Goal: Information Seeking & Learning: Learn about a topic

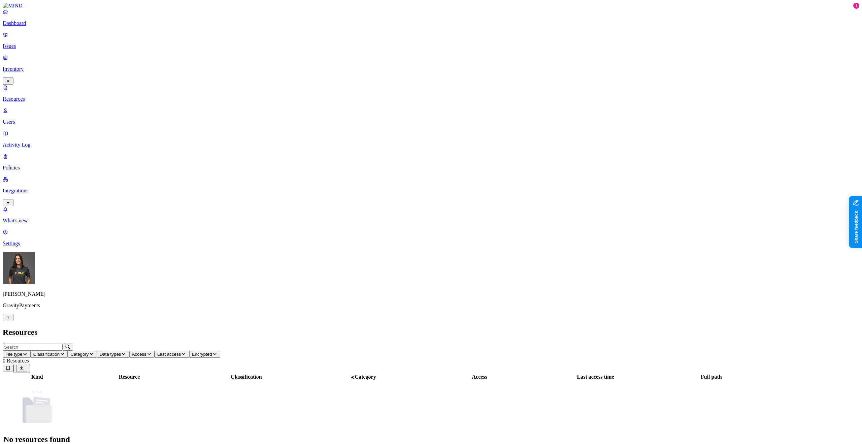
click at [26, 96] on p "Resources" at bounding box center [431, 99] width 856 height 6
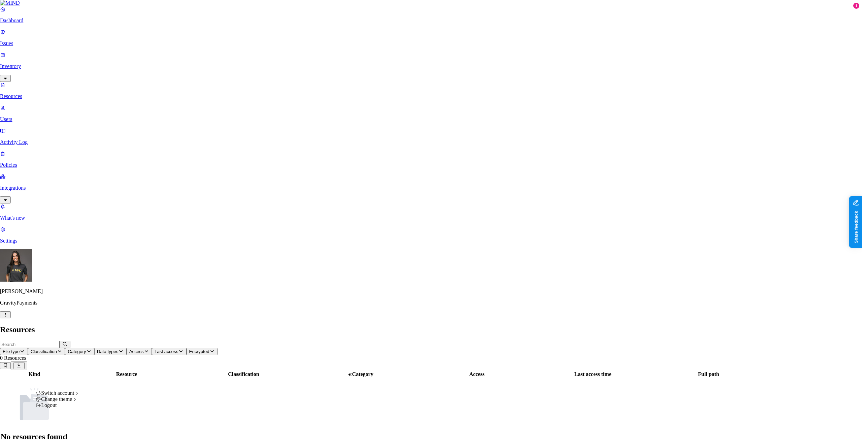
click at [63, 433] on html "Dashboard Issues Inventory Resources Users Activity Log Policies Integrations W…" at bounding box center [431, 227] width 862 height 454
click at [113, 317] on div "ACME" at bounding box center [123, 314] width 65 height 6
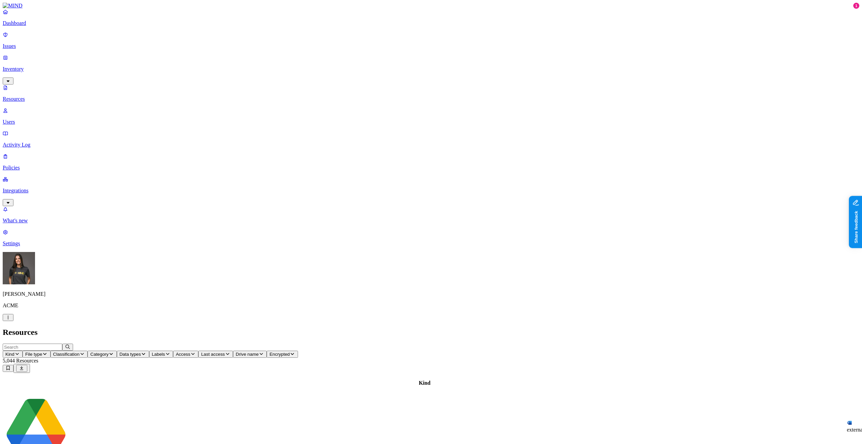
click at [145, 353] on icon "button" at bounding box center [143, 354] width 3 height 2
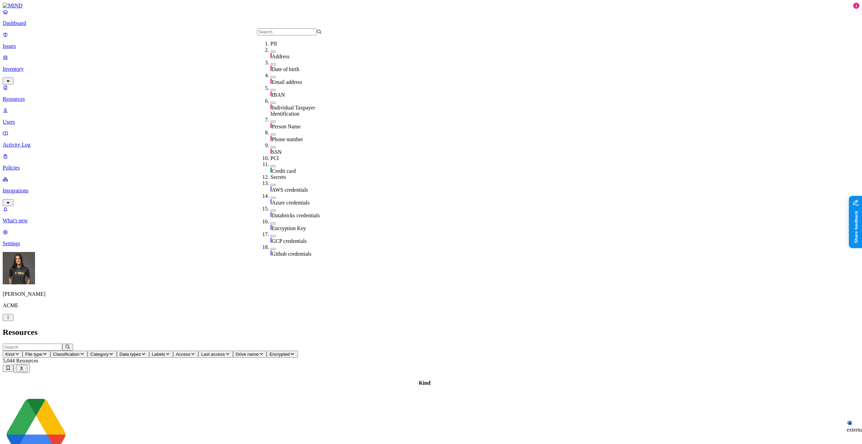
click at [288, 33] on input "text" at bounding box center [287, 31] width 60 height 7
type input "aws"
click at [587, 327] on h2 "Resources" at bounding box center [431, 331] width 856 height 9
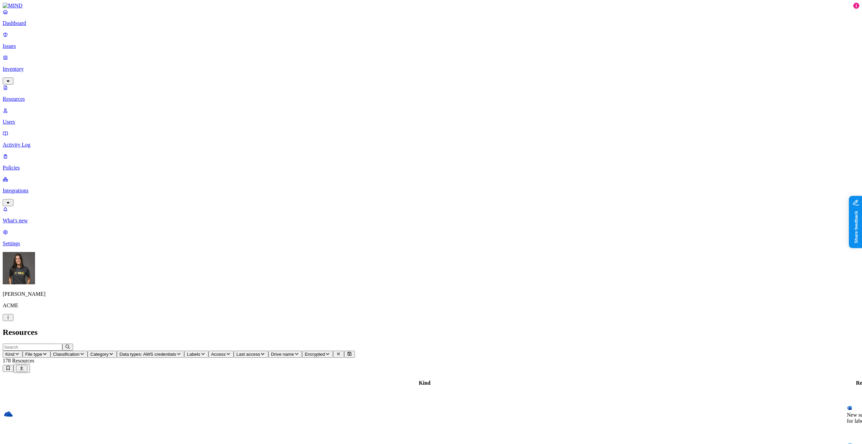
click at [41, 165] on p "Policies" at bounding box center [431, 168] width 856 height 6
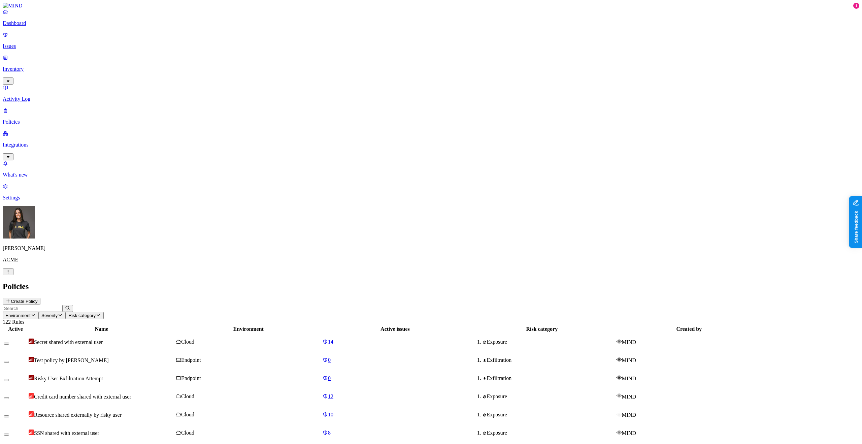
click at [62, 305] on input "text" at bounding box center [33, 308] width 60 height 7
click at [31, 313] on span "Environment" at bounding box center [17, 315] width 25 height 5
click at [159, 46] on span "Cloud" at bounding box center [155, 49] width 13 height 6
click at [62, 305] on input "text" at bounding box center [33, 308] width 60 height 7
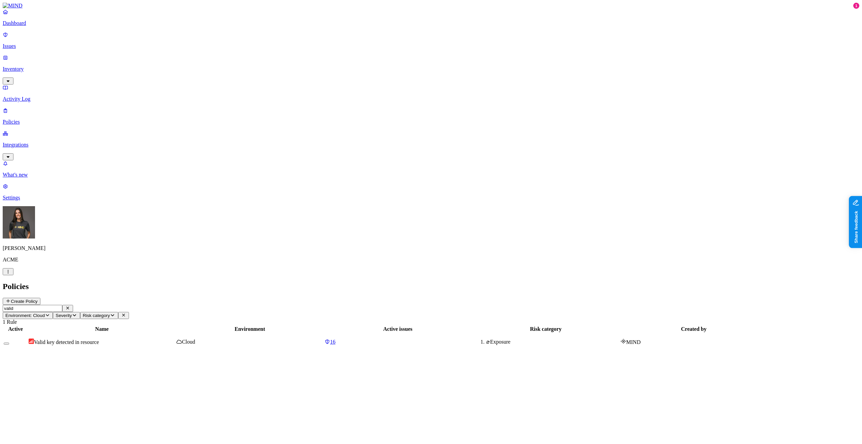
type input "valid"
click at [99, 339] on span "Valid key detected in resource" at bounding box center [66, 342] width 65 height 6
click at [457, 325] on div "Active Name Environment Active issues Risk category Created by Valid key detect…" at bounding box center [431, 338] width 856 height 26
click at [335, 339] on span "16" at bounding box center [332, 342] width 5 height 6
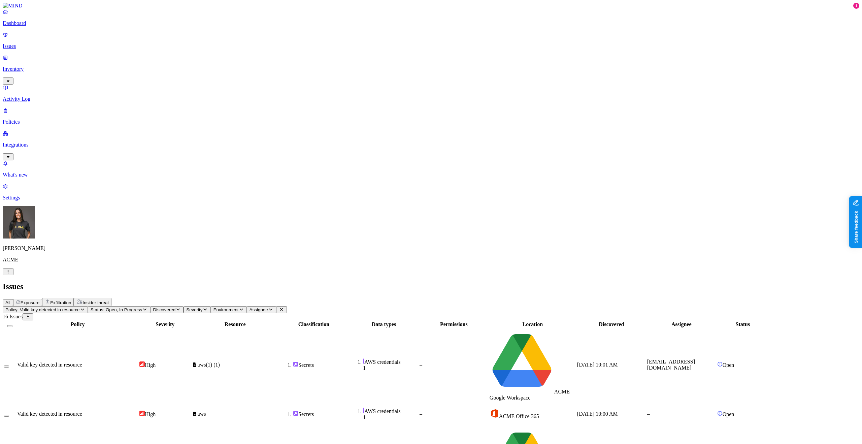
click at [138, 361] on div "Valid key detected in resource" at bounding box center [77, 364] width 121 height 6
click at [46, 66] on p "Inventory" at bounding box center [431, 69] width 856 height 6
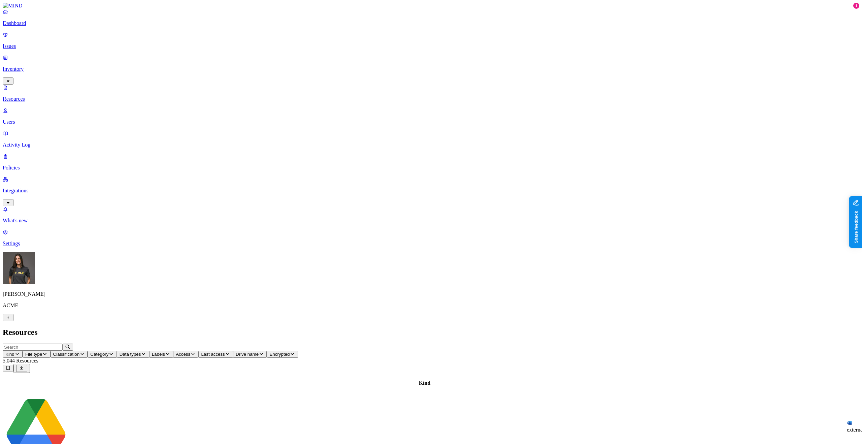
click at [146, 351] on icon "button" at bounding box center [143, 353] width 5 height 4
type input "source"
click at [299, 46] on div "Source code" at bounding box center [302, 47] width 65 height 13
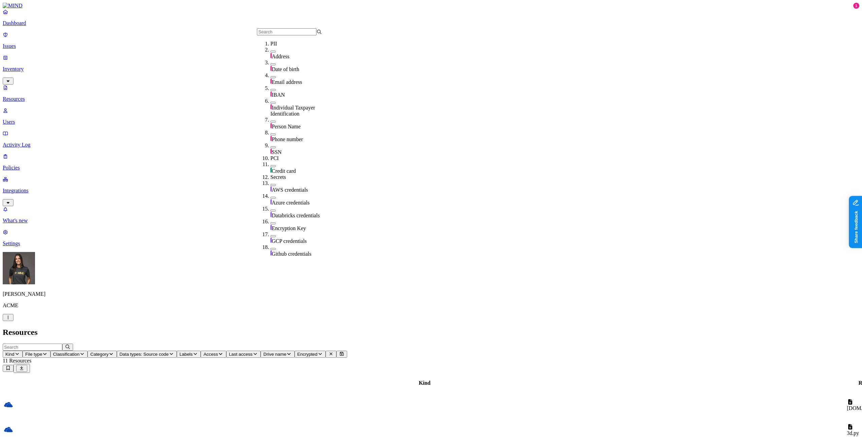
click at [424, 327] on h2 "Resources" at bounding box center [431, 331] width 856 height 9
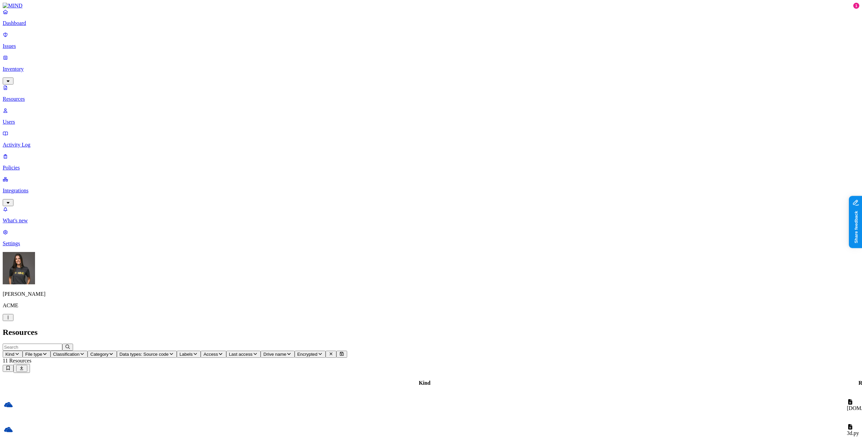
click at [169, 351] on span "Data types: Source code" at bounding box center [143, 353] width 49 height 5
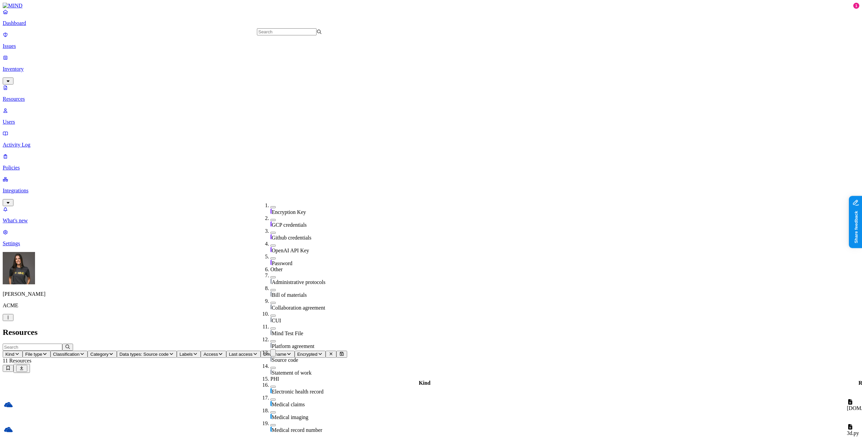
scroll to position [246, 0]
click at [270, 345] on button "button" at bounding box center [272, 348] width 5 height 7
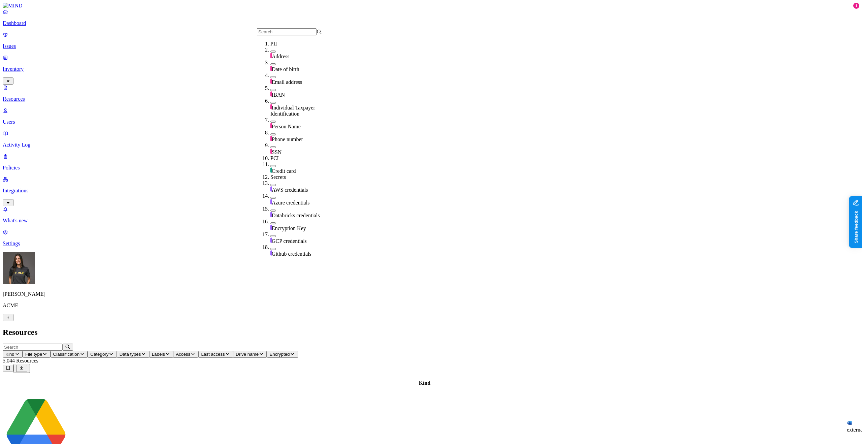
click at [35, 185] on nav "Dashboard Issues Inventory Resources Users Activity Log Policies Integrations W…" at bounding box center [431, 128] width 856 height 238
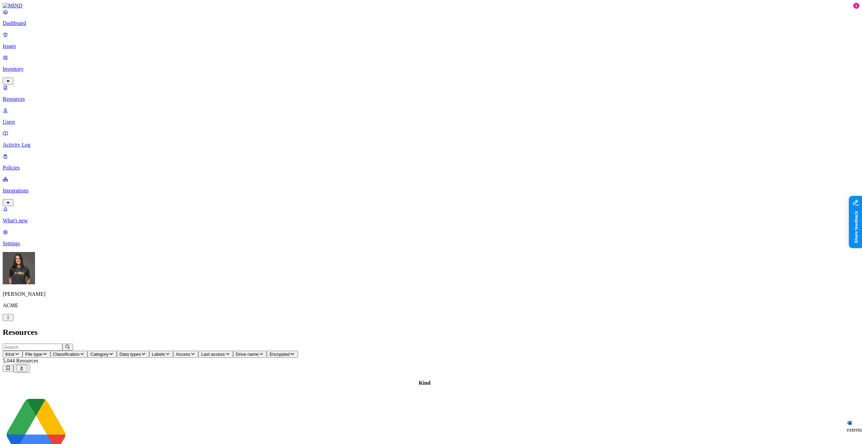
click at [30, 246] on p "Settings" at bounding box center [431, 243] width 856 height 6
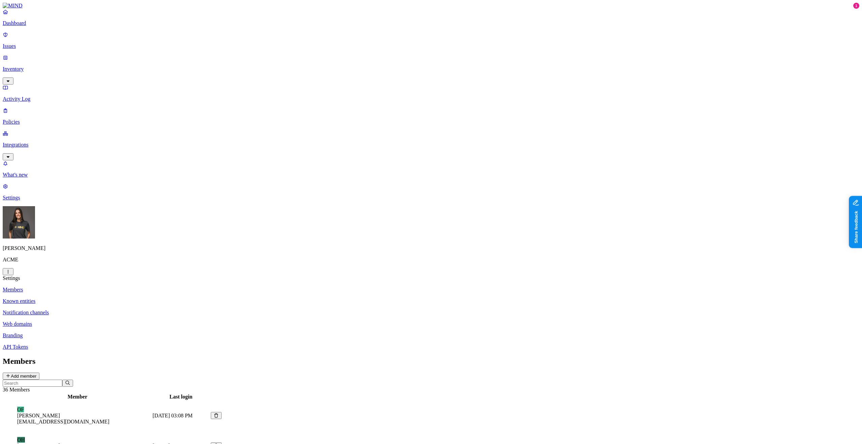
click at [39, 372] on button "Add member" at bounding box center [21, 375] width 37 height 7
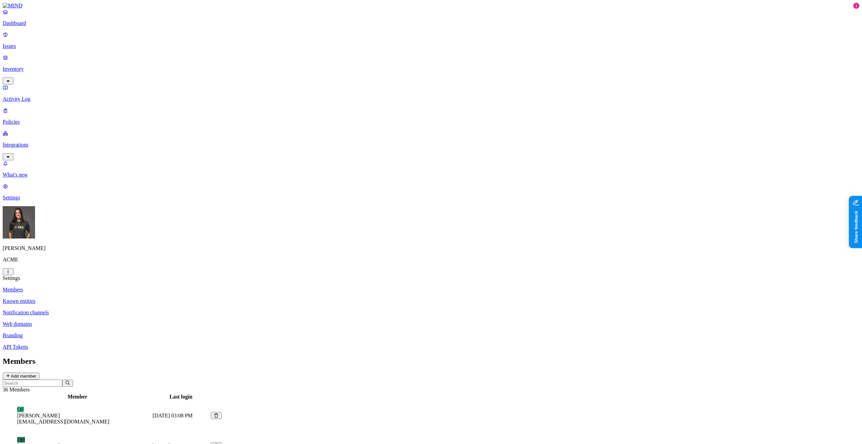
click at [115, 350] on nav "Members Known entities Notification channels Web domains Branding API Tokens" at bounding box center [431, 317] width 856 height 63
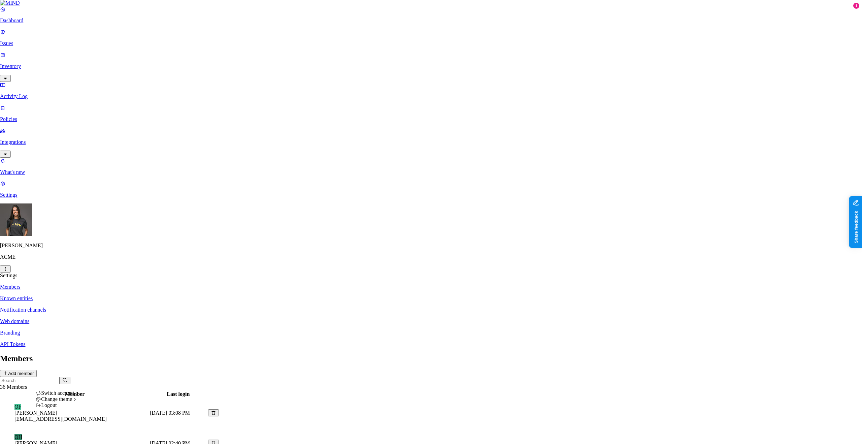
click at [71, 408] on div "Logout" at bounding box center [58, 405] width 44 height 6
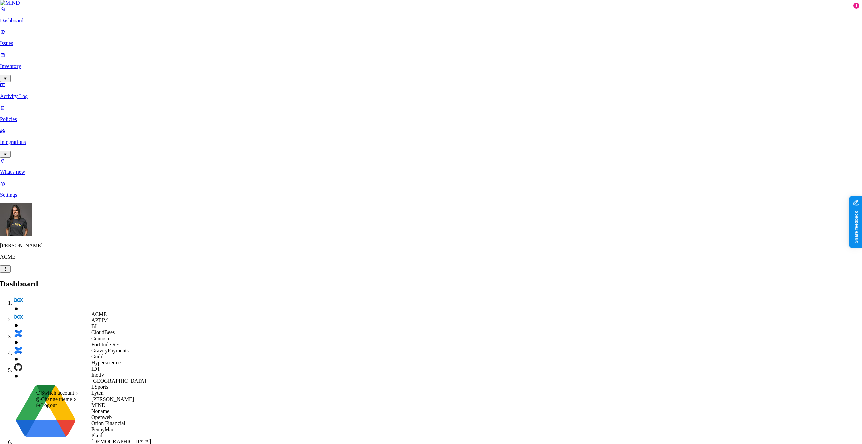
scroll to position [225, 0]
click at [112, 438] on div "[DEMOGRAPHIC_DATA]" at bounding box center [123, 441] width 65 height 6
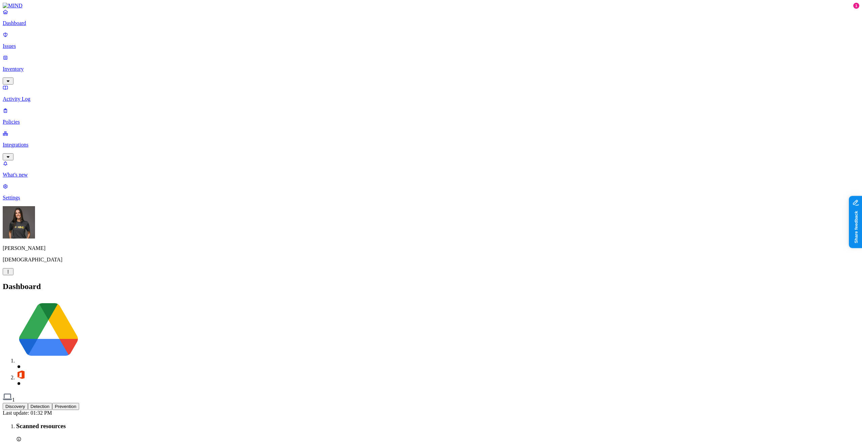
click at [33, 66] on p "Inventory" at bounding box center [431, 69] width 856 height 6
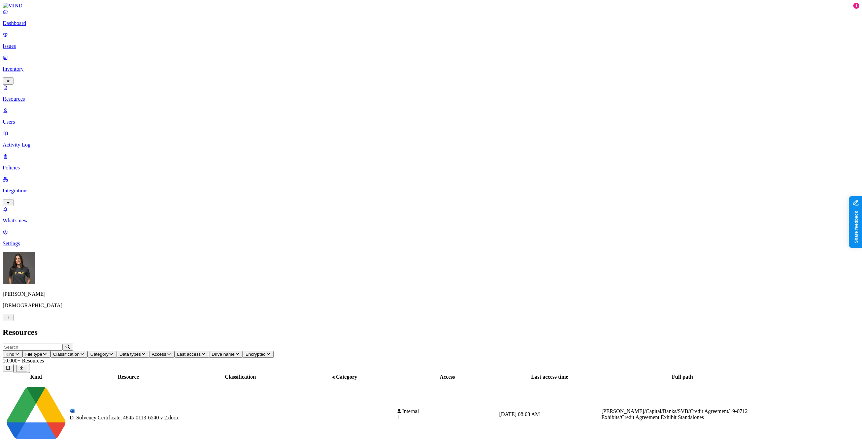
click at [222, 327] on h2 "Resources" at bounding box center [431, 331] width 856 height 9
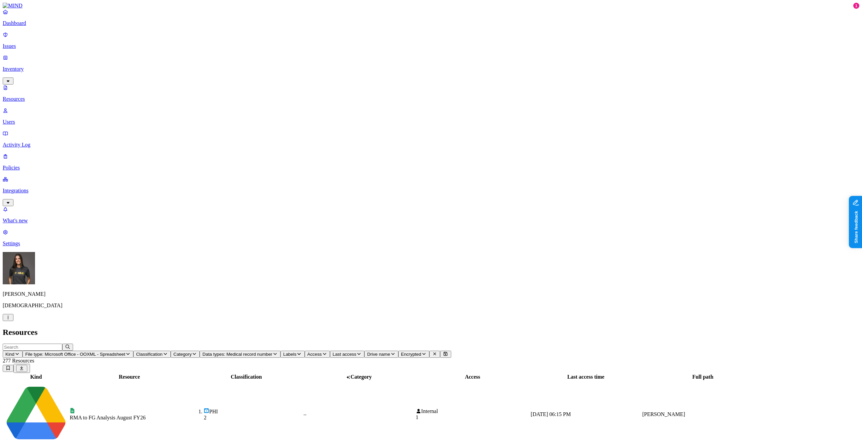
click at [189, 381] on td "RMA to FG Analysis August FY26" at bounding box center [129, 414] width 120 height 67
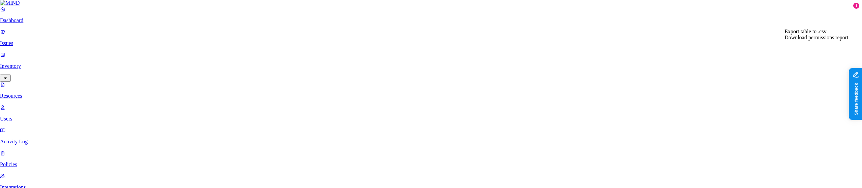
click at [824, 34] on span "Export table to .csv" at bounding box center [805, 32] width 42 height 6
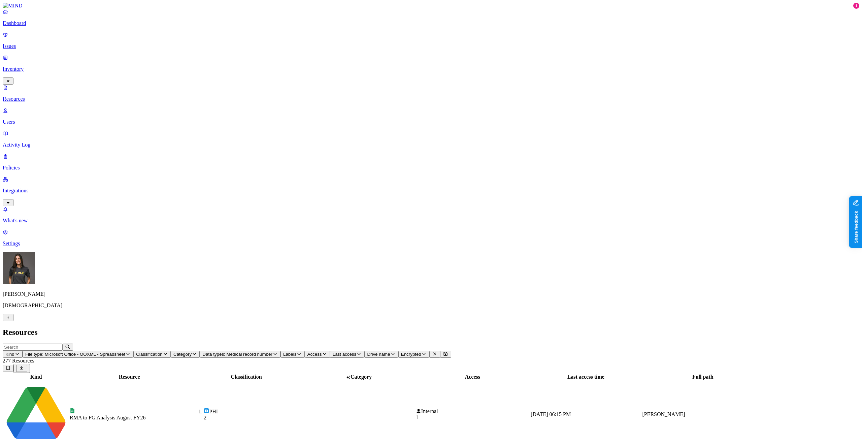
scroll to position [26, 0]
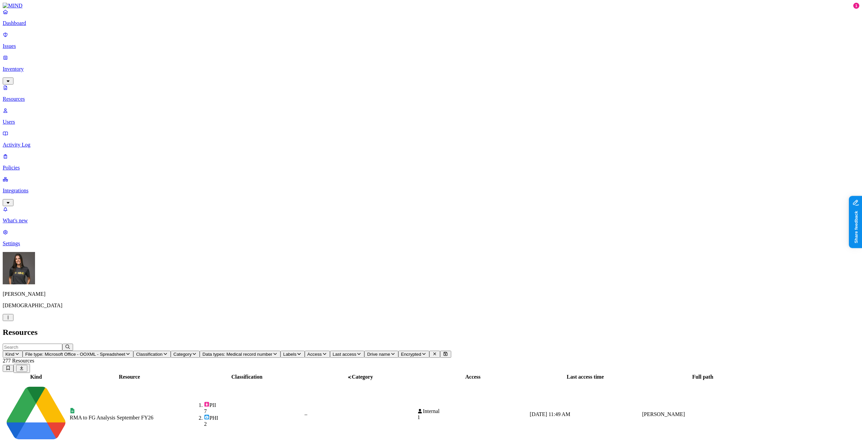
click at [13, 188] on button "button" at bounding box center [8, 317] width 11 height 7
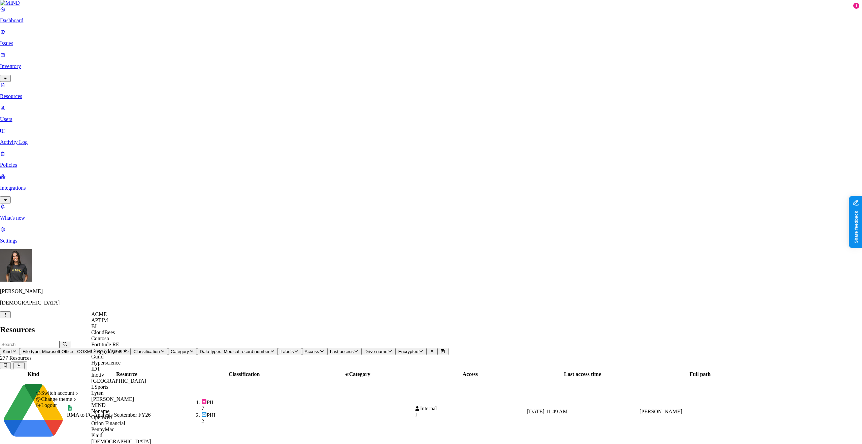
scroll to position [225, 0]
click at [120, 188] on div "Southern Illinois Health" at bounding box center [123, 447] width 65 height 6
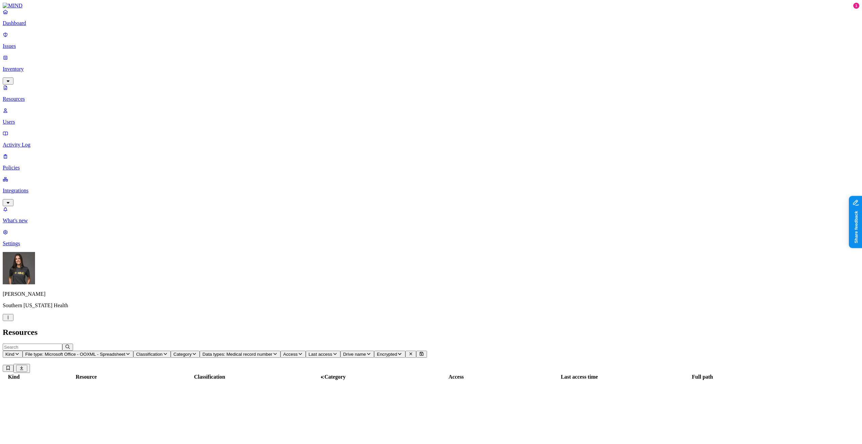
click at [125, 351] on span "File type: Microsoft Office - OOXML - Spreadsheet" at bounding box center [75, 353] width 100 height 5
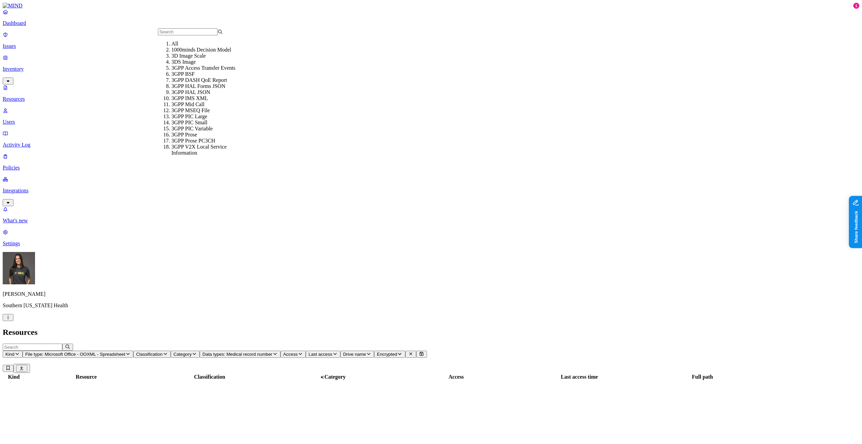
click at [199, 44] on div "All" at bounding box center [203, 44] width 65 height 6
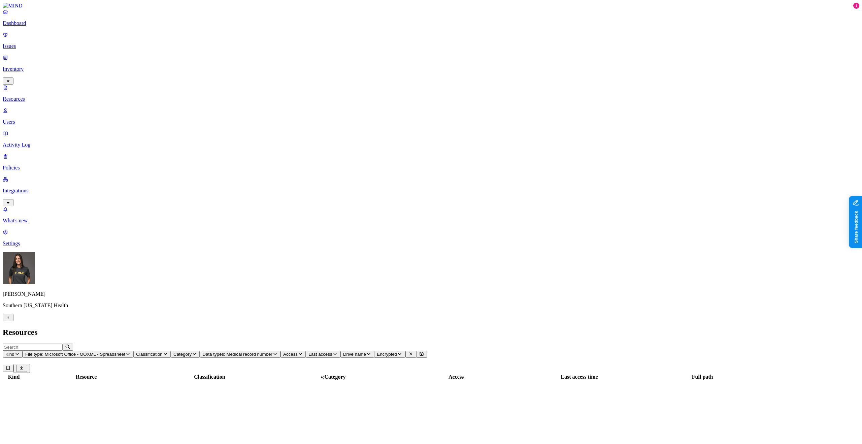
click at [231, 327] on h2 "Resources" at bounding box center [431, 331] width 856 height 9
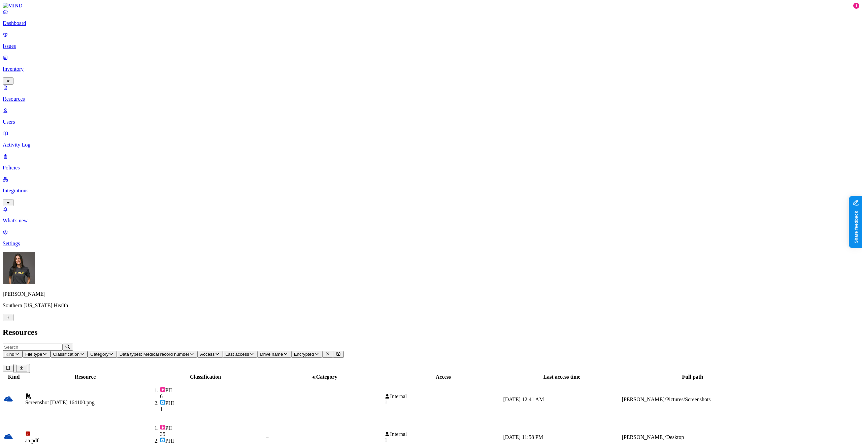
click at [145, 393] on div "Screenshot 2025-09-19 164100.png" at bounding box center [85, 399] width 120 height 12
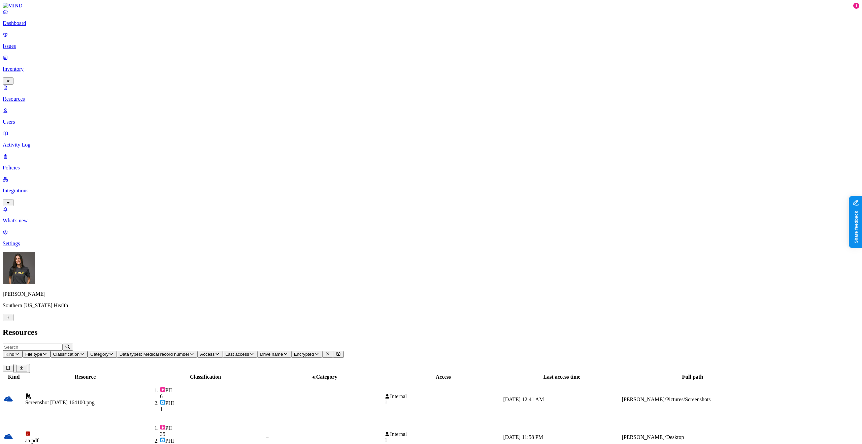
click at [312, 327] on div "Resources" at bounding box center [431, 331] width 856 height 9
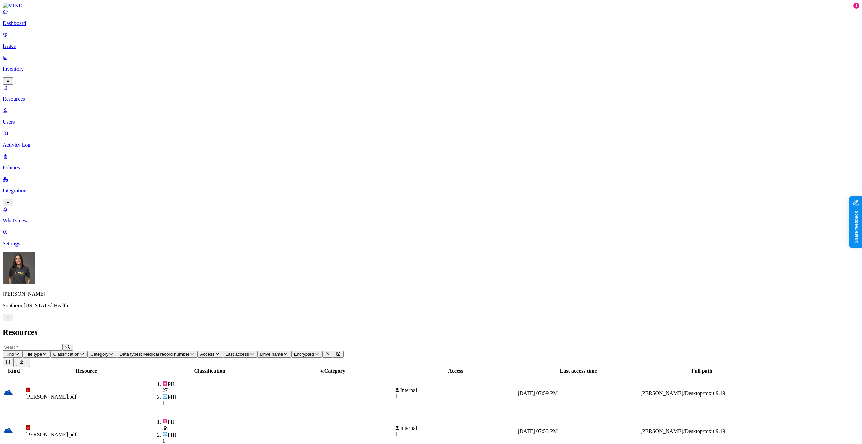
copy h3 ".tiff"
drag, startPoint x: 720, startPoint y: 25, endPoint x: 711, endPoint y: 25, distance: 8.4
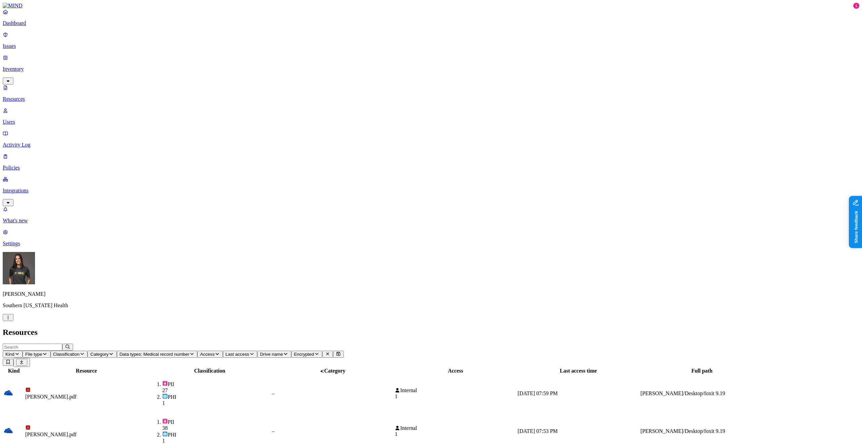
click at [11, 319] on icon "button" at bounding box center [7, 317] width 5 height 4
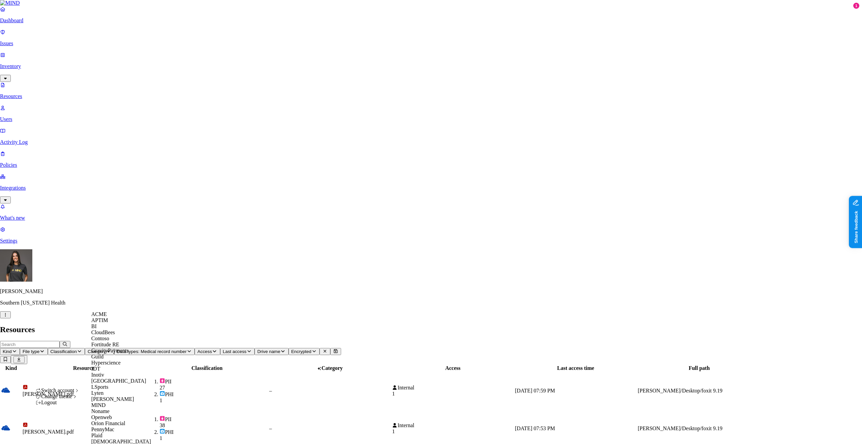
scroll to position [225, 0]
click at [118, 438] on div "[DEMOGRAPHIC_DATA]" at bounding box center [123, 441] width 65 height 6
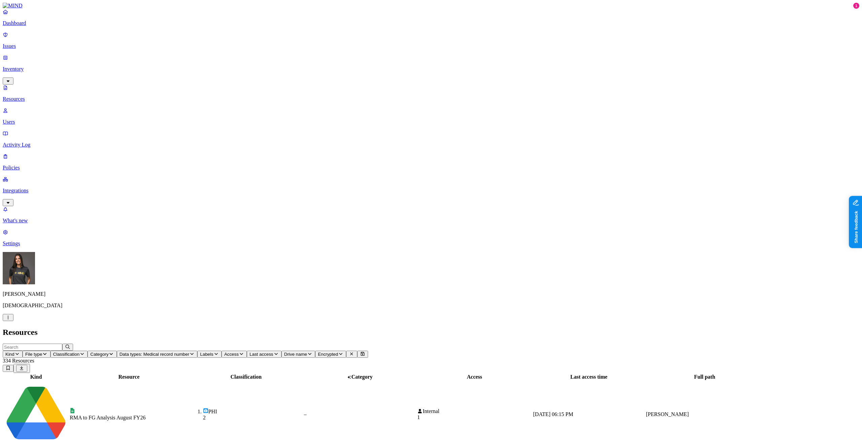
click at [174, 381] on td "RMA to FG Analysis August FY26" at bounding box center [128, 414] width 119 height 67
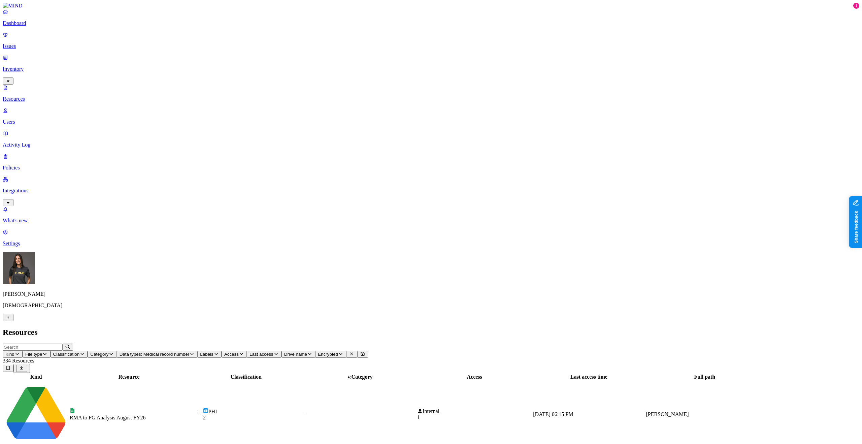
click at [183, 408] on div "RMA to FG Analysis August FY26" at bounding box center [129, 414] width 118 height 13
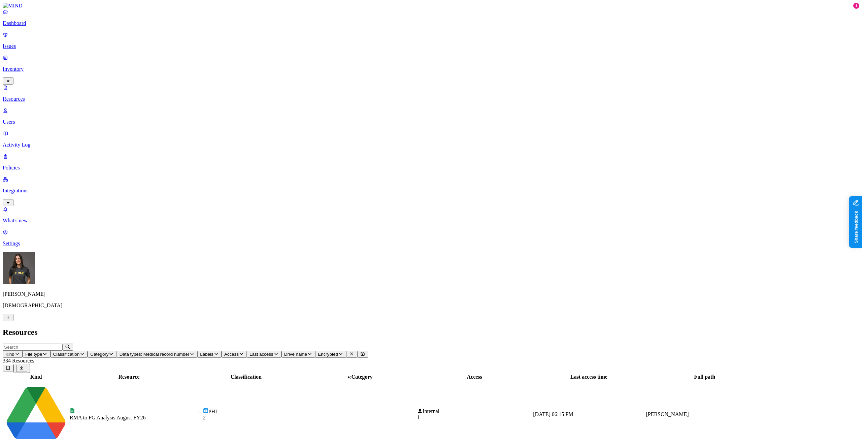
click at [638, 327] on div "Resources" at bounding box center [431, 331] width 856 height 9
click at [697, 343] on header "Kind File type Classification Category Data types: Medical record number Labels…" at bounding box center [431, 357] width 856 height 29
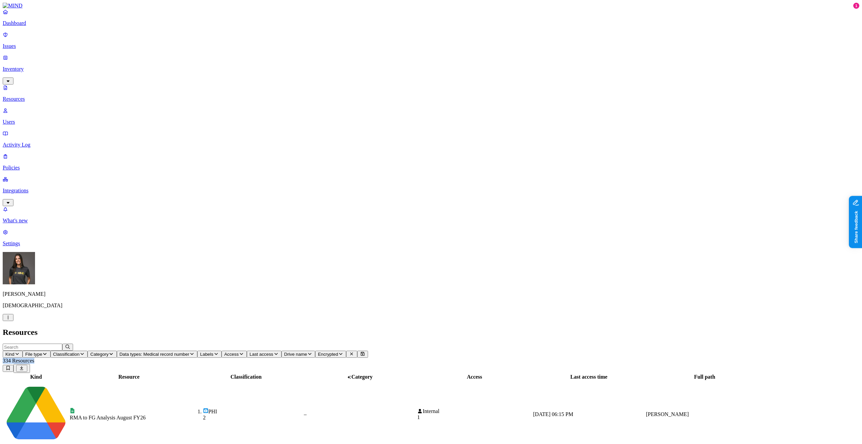
copy span "334 Resources"
drag, startPoint x: 806, startPoint y: 24, endPoint x: 832, endPoint y: 23, distance: 26.3
click at [832, 357] on div "334 Resources" at bounding box center [431, 364] width 856 height 15
click at [283, 381] on td "PHI 2" at bounding box center [246, 414] width 114 height 67
